Goal: Transaction & Acquisition: Purchase product/service

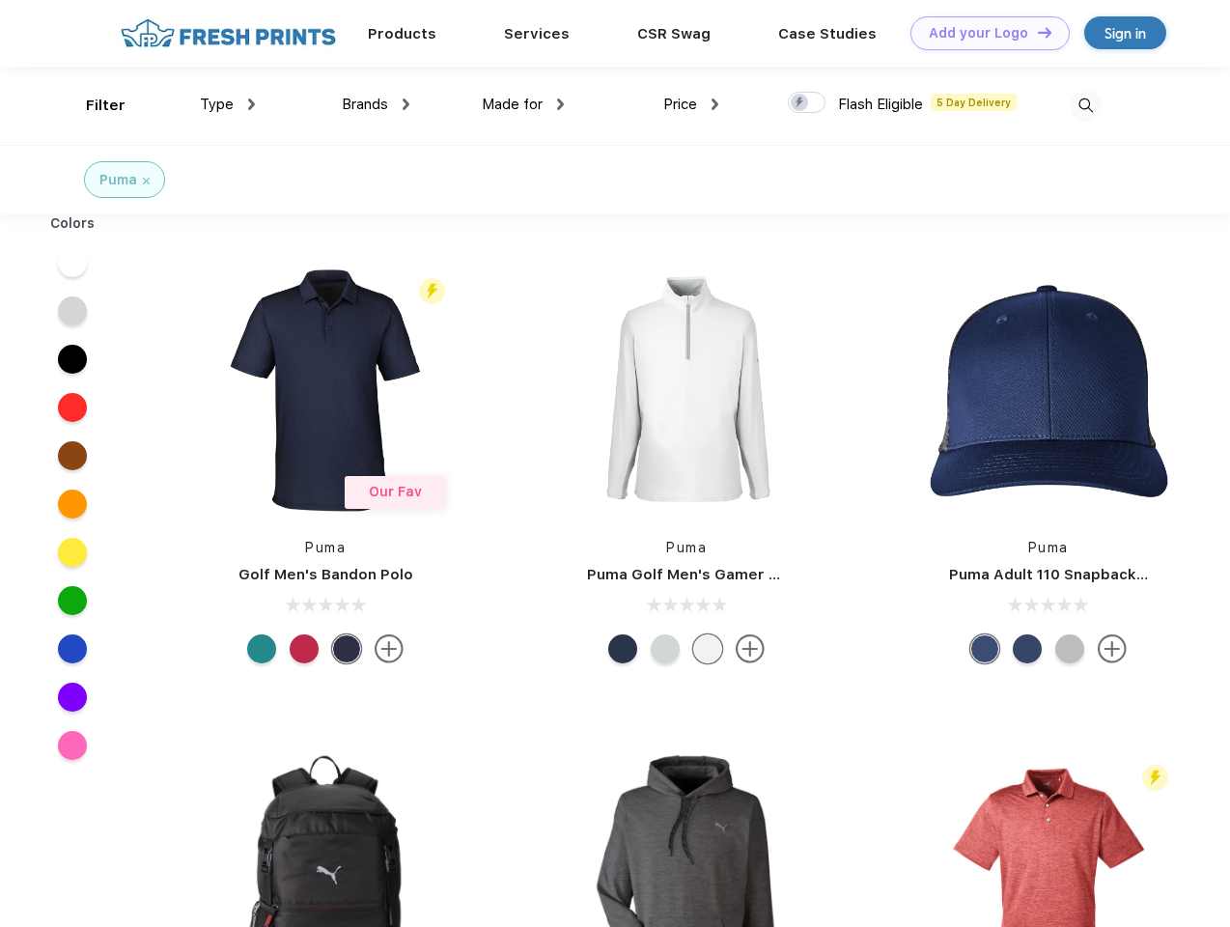
click at [983, 33] on link "Add your Logo Design Tool" at bounding box center [989, 33] width 159 height 34
click at [0, 0] on div "Design Tool" at bounding box center [0, 0] width 0 height 0
click at [1036, 32] on link "Add your Logo Design Tool" at bounding box center [989, 33] width 159 height 34
click at [93, 105] on div "Filter" at bounding box center [106, 106] width 40 height 22
click at [228, 104] on span "Type" at bounding box center [217, 104] width 34 height 17
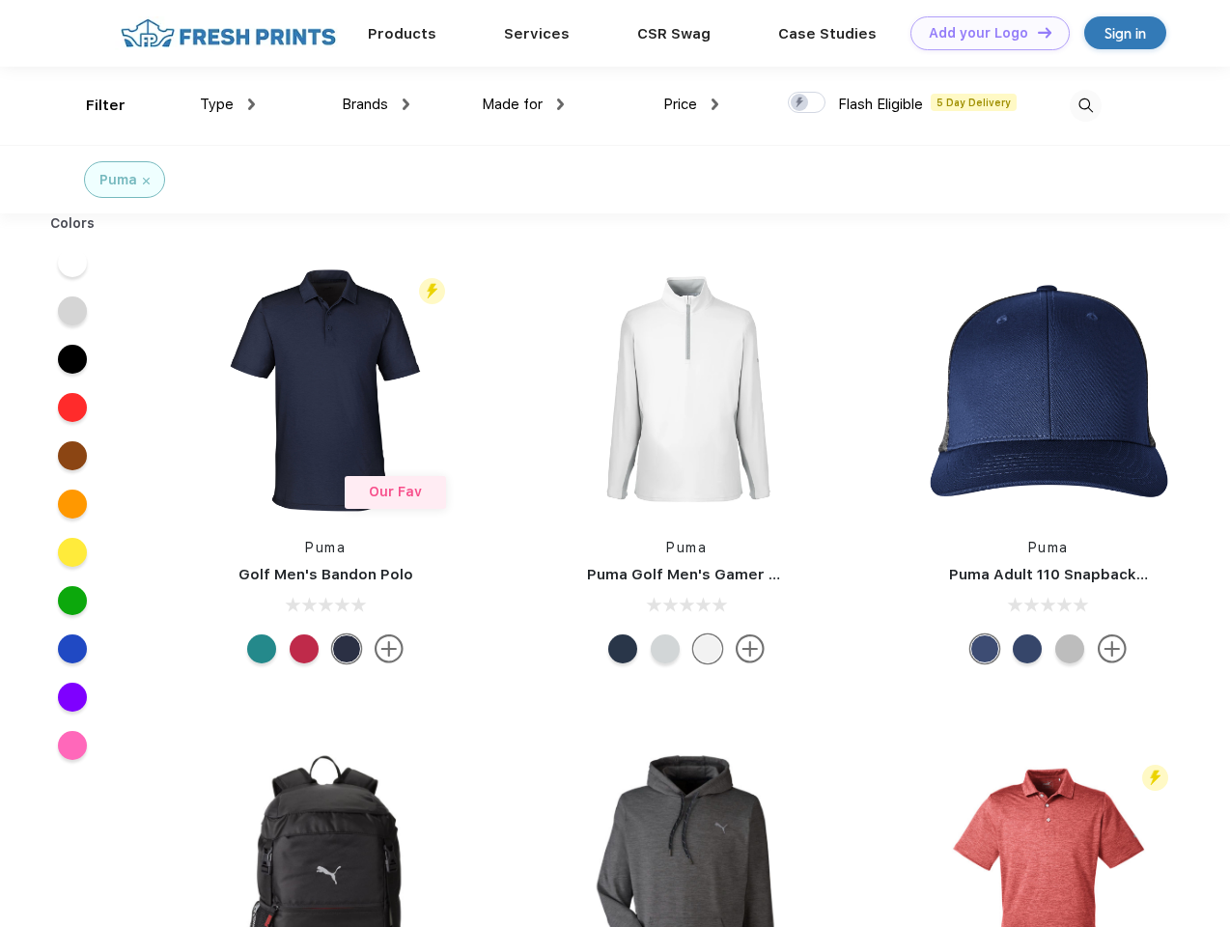
click at [375, 104] on span "Brands" at bounding box center [365, 104] width 46 height 17
click at [523, 104] on span "Made for" at bounding box center [512, 104] width 61 height 17
click at [691, 104] on span "Price" at bounding box center [680, 104] width 34 height 17
click at [807, 103] on div at bounding box center [807, 102] width 38 height 21
click at [800, 103] on input "checkbox" at bounding box center [794, 97] width 13 height 13
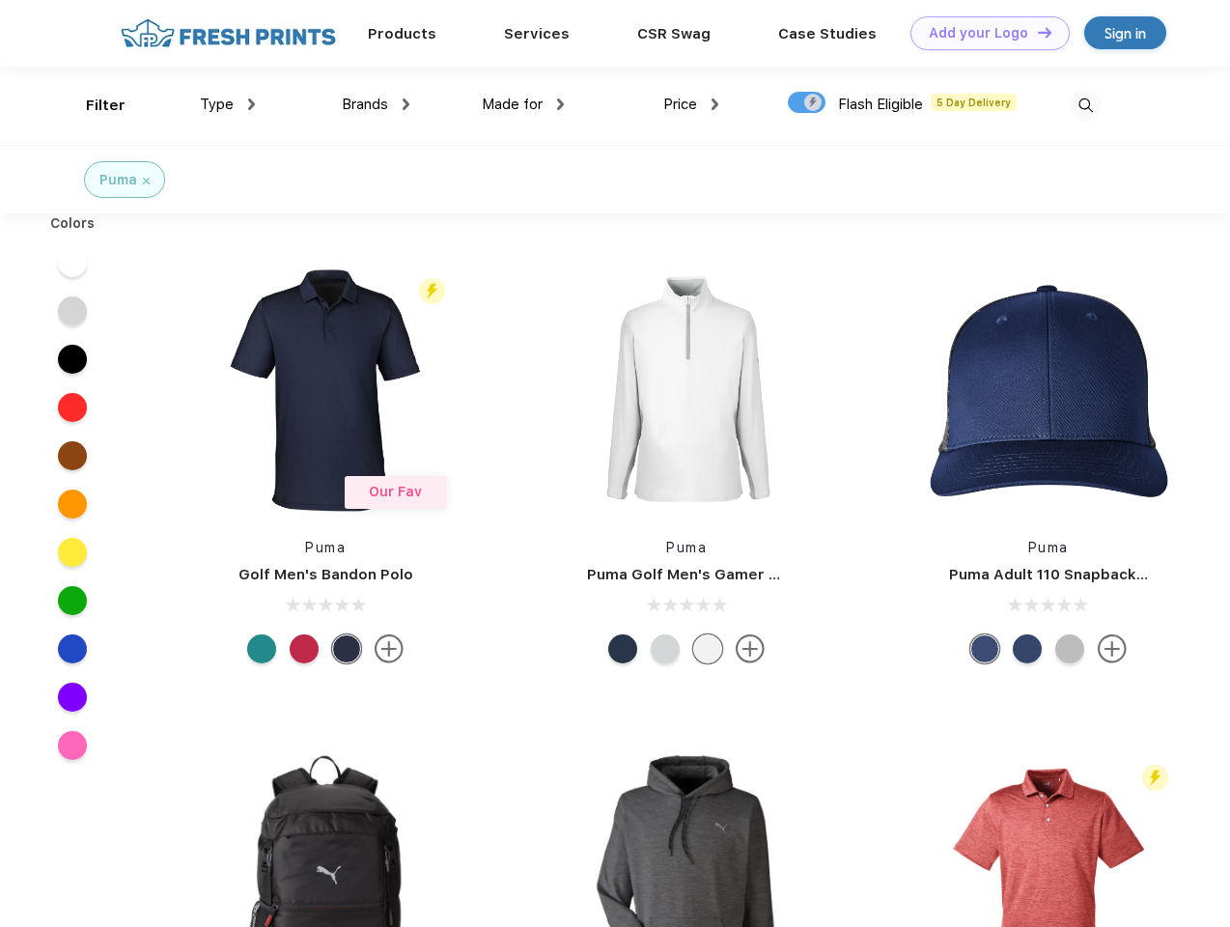
click at [1085, 105] on img at bounding box center [1085, 106] width 32 height 32
